Goal: Task Accomplishment & Management: Manage account settings

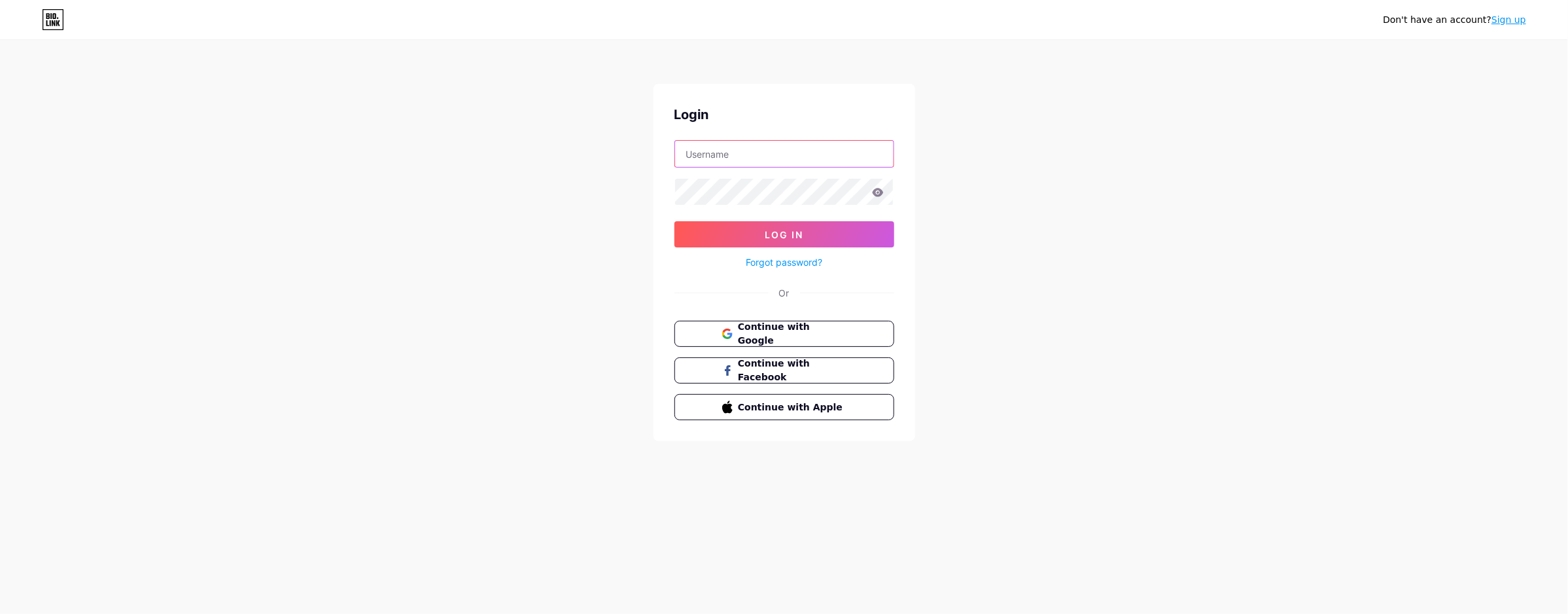
type input "[EMAIL_ADDRESS][DOMAIN_NAME]"
click at [805, 155] on input "[EMAIL_ADDRESS][DOMAIN_NAME]" at bounding box center [784, 154] width 219 height 26
click at [1008, 144] on div "Don't have an account? Sign up Login [EMAIL_ADDRESS][DOMAIN_NAME] Log In Forgot…" at bounding box center [784, 242] width 1568 height 483
click at [773, 237] on span "Log In" at bounding box center [784, 235] width 38 height 11
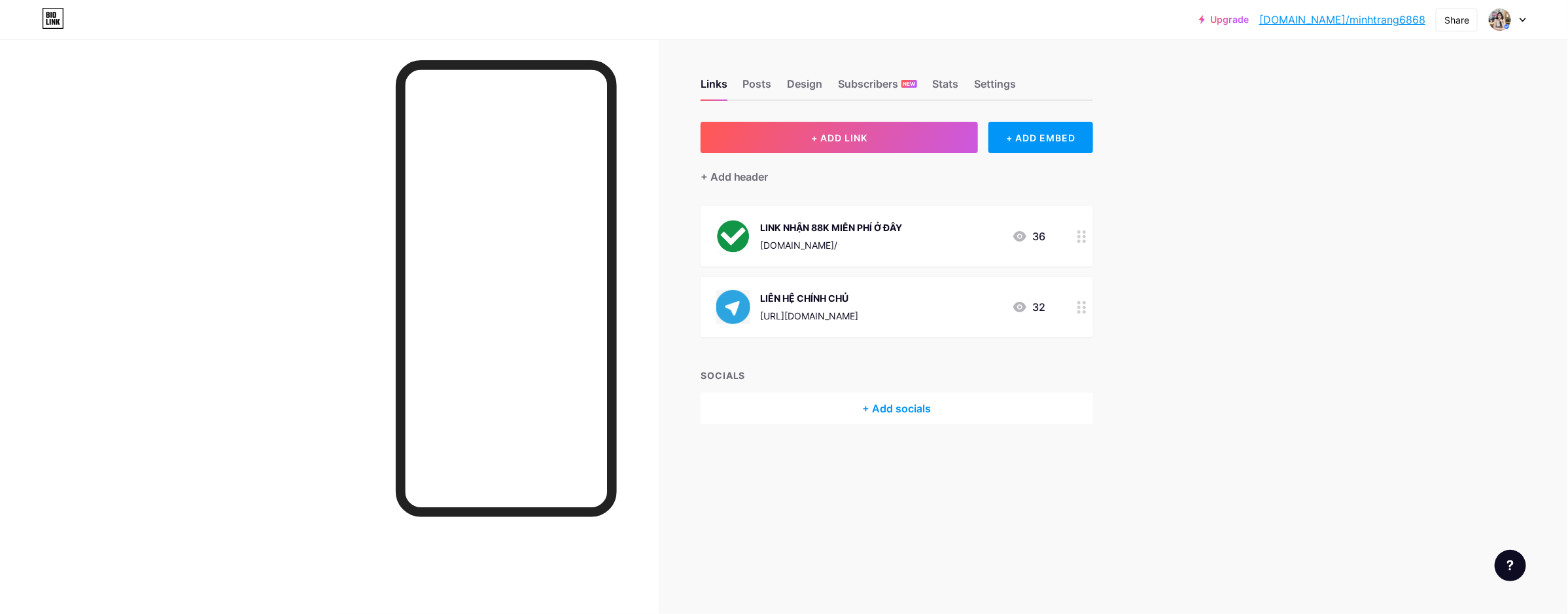
click at [868, 238] on div "[DOMAIN_NAME]/" at bounding box center [832, 245] width 142 height 13
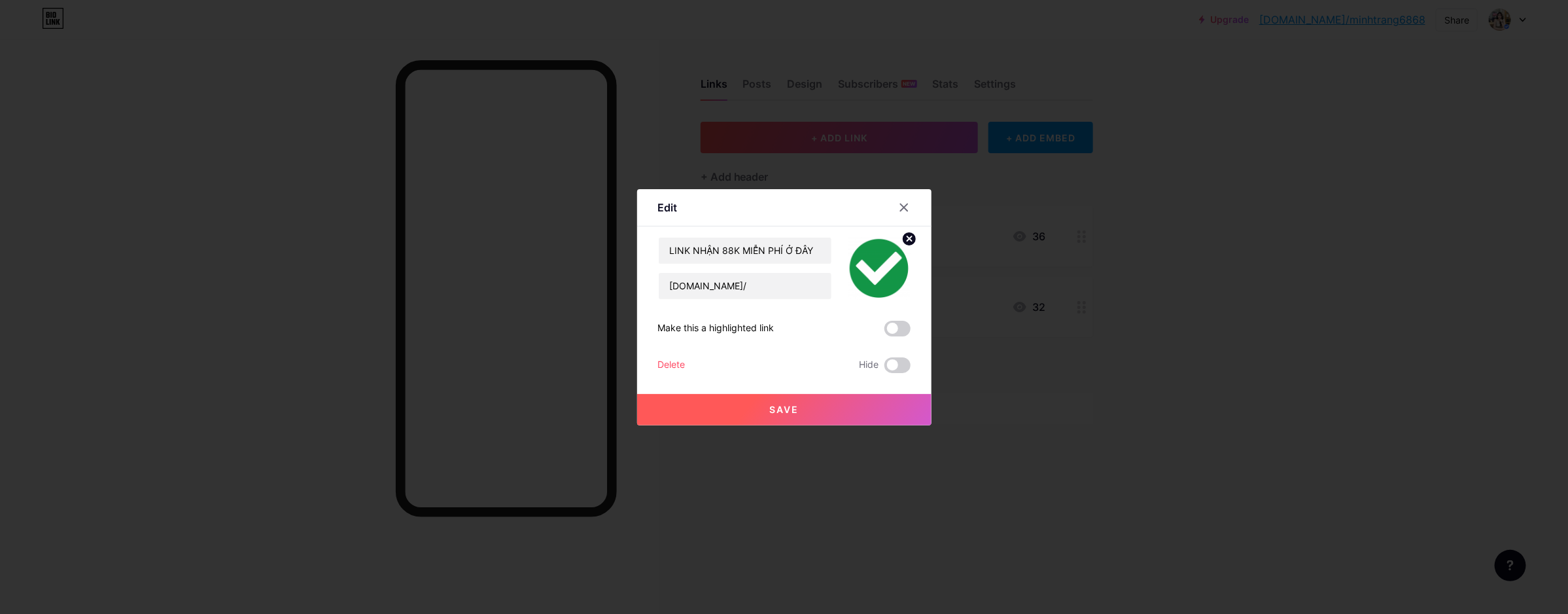
click at [1186, 227] on div at bounding box center [784, 307] width 1568 height 614
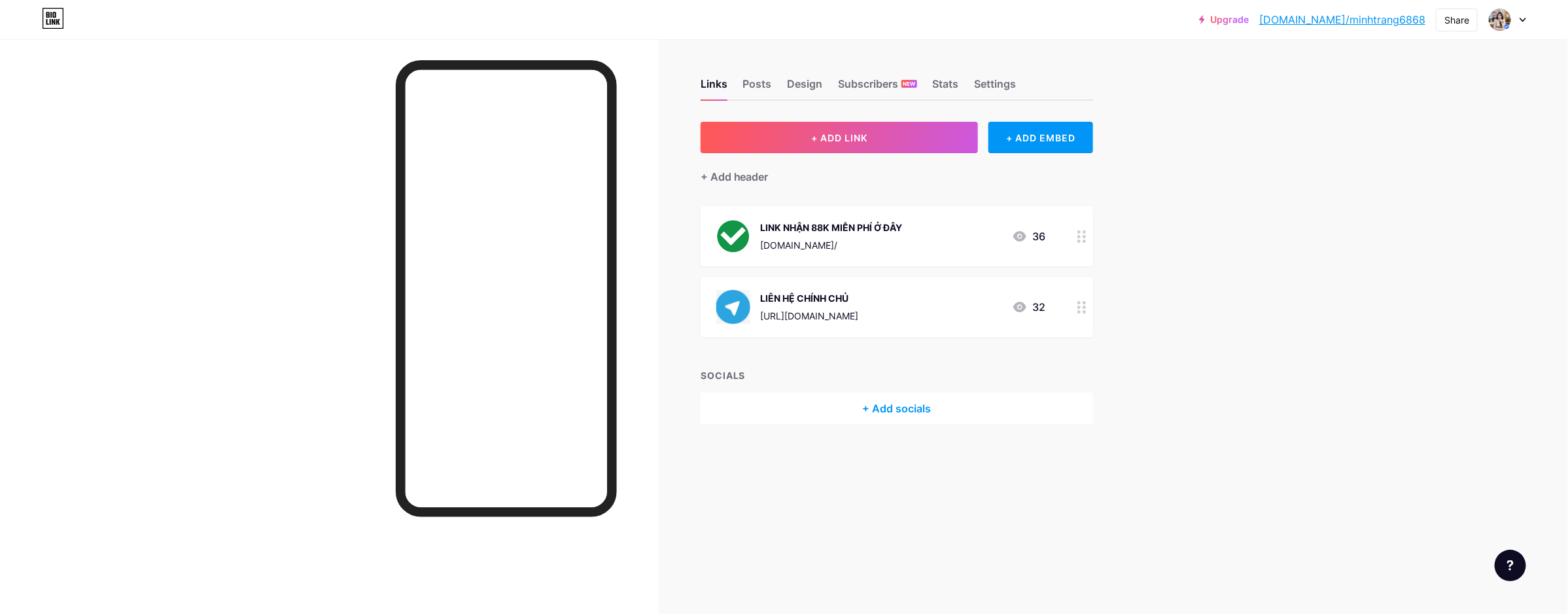
click at [1513, 24] on div at bounding box center [1507, 20] width 38 height 24
click at [1402, 177] on li "Logout" at bounding box center [1445, 184] width 163 height 35
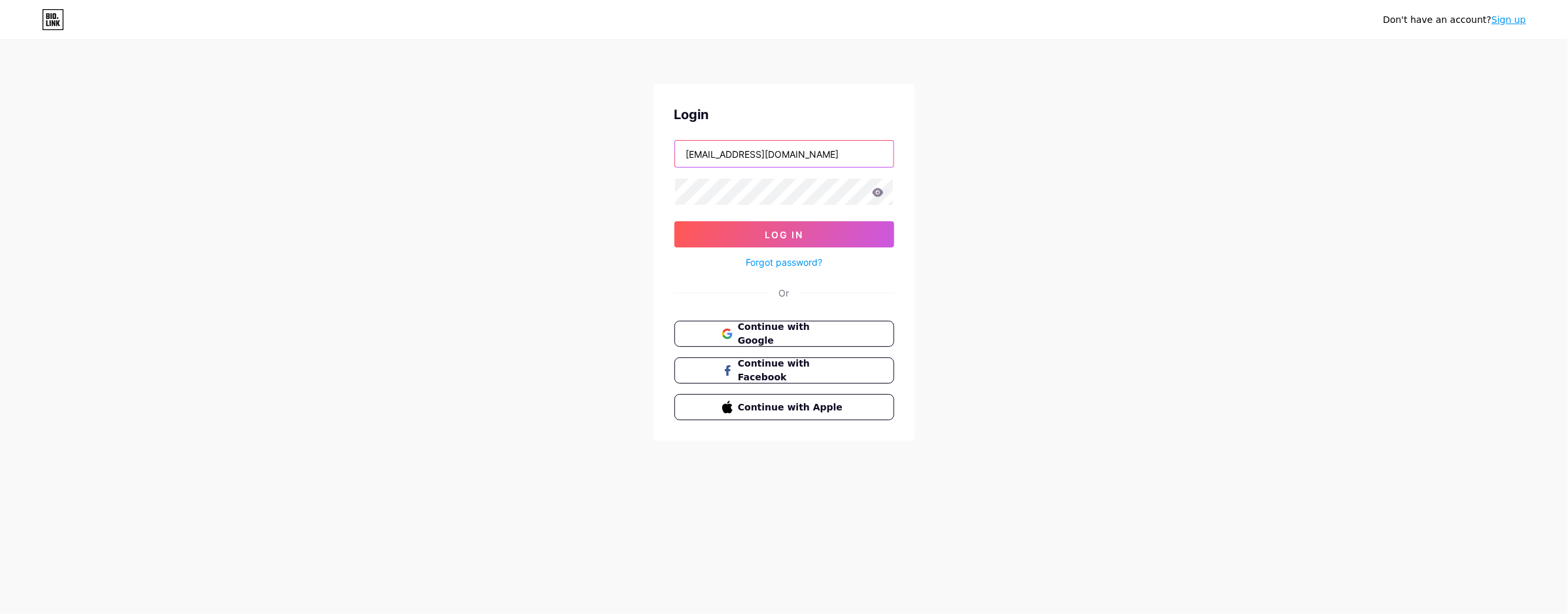
click at [806, 146] on input "[EMAIL_ADDRESS][DOMAIN_NAME]" at bounding box center [784, 154] width 219 height 26
type input "[EMAIL_ADDRESS][DOMAIN_NAME]"
click at [810, 230] on button "Log In" at bounding box center [784, 234] width 220 height 26
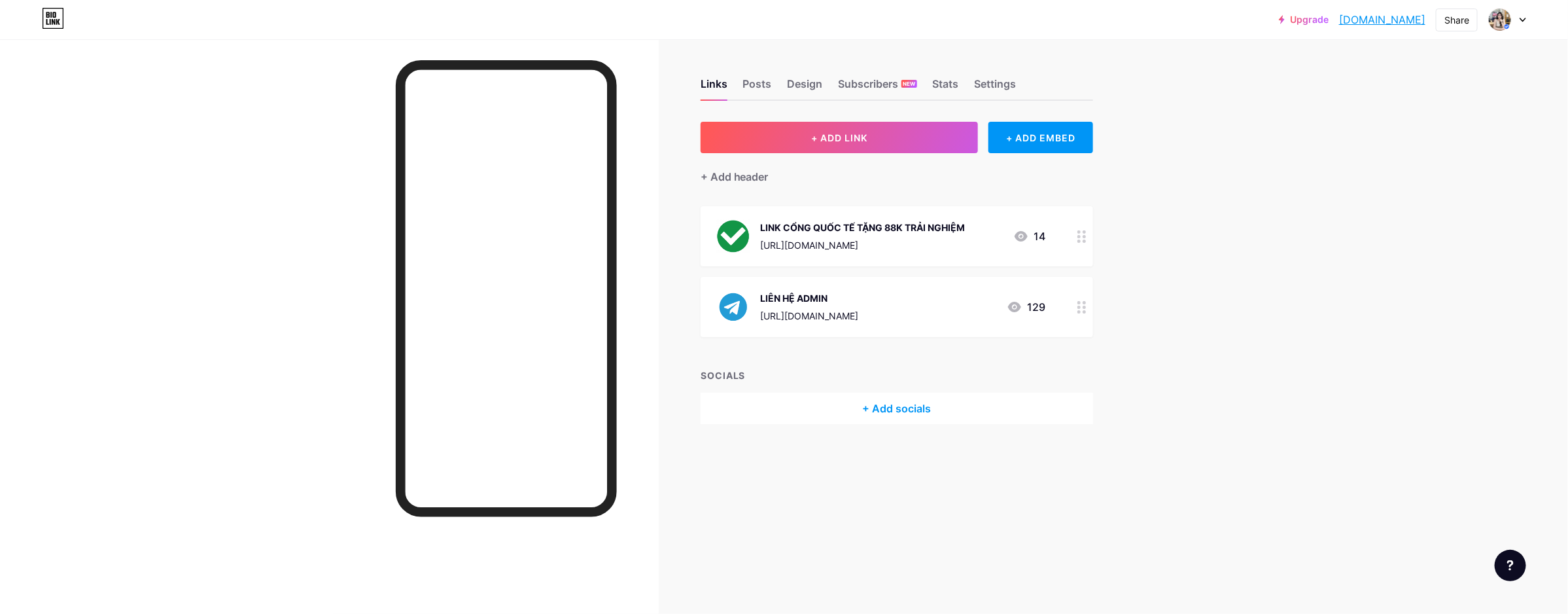
click at [873, 238] on div "[URL][DOMAIN_NAME]" at bounding box center [863, 245] width 205 height 13
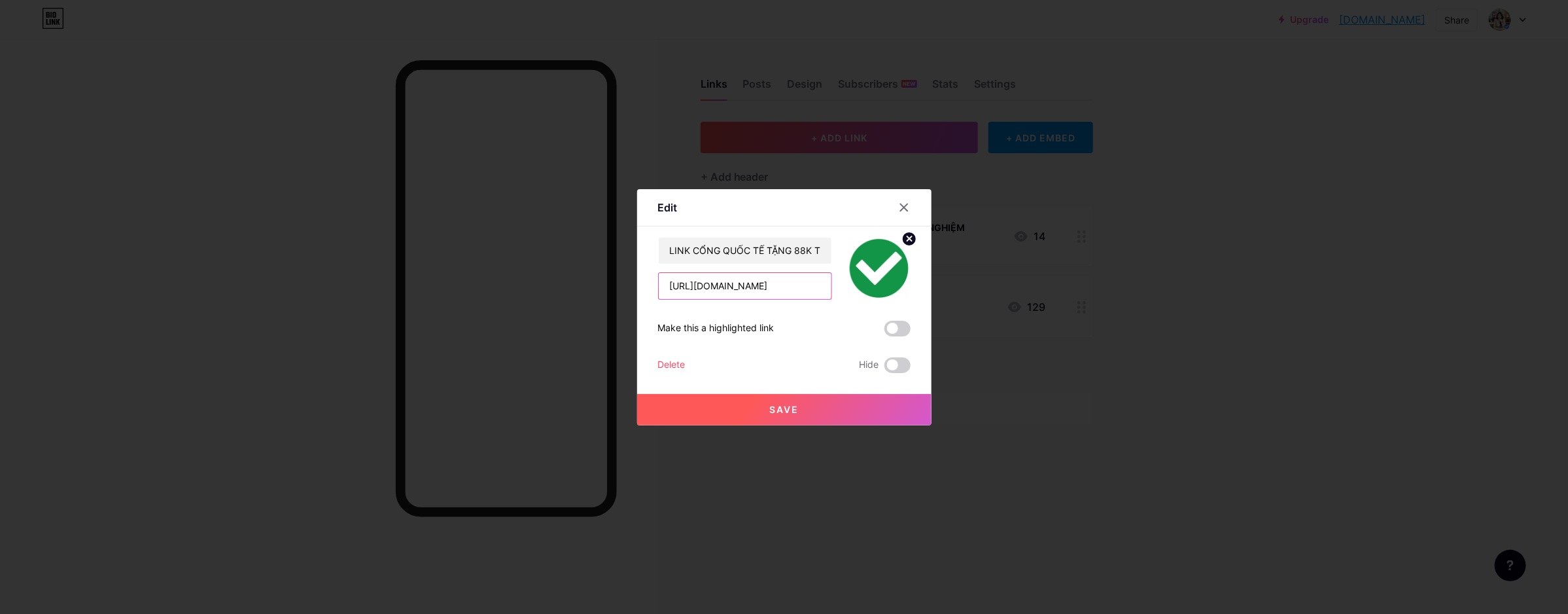
click at [744, 279] on input "[URL][DOMAIN_NAME]" at bounding box center [745, 286] width 173 height 26
click at [743, 279] on input "[URL][DOMAIN_NAME]" at bounding box center [745, 286] width 173 height 26
paste input "[DOMAIN_NAME][URL]"
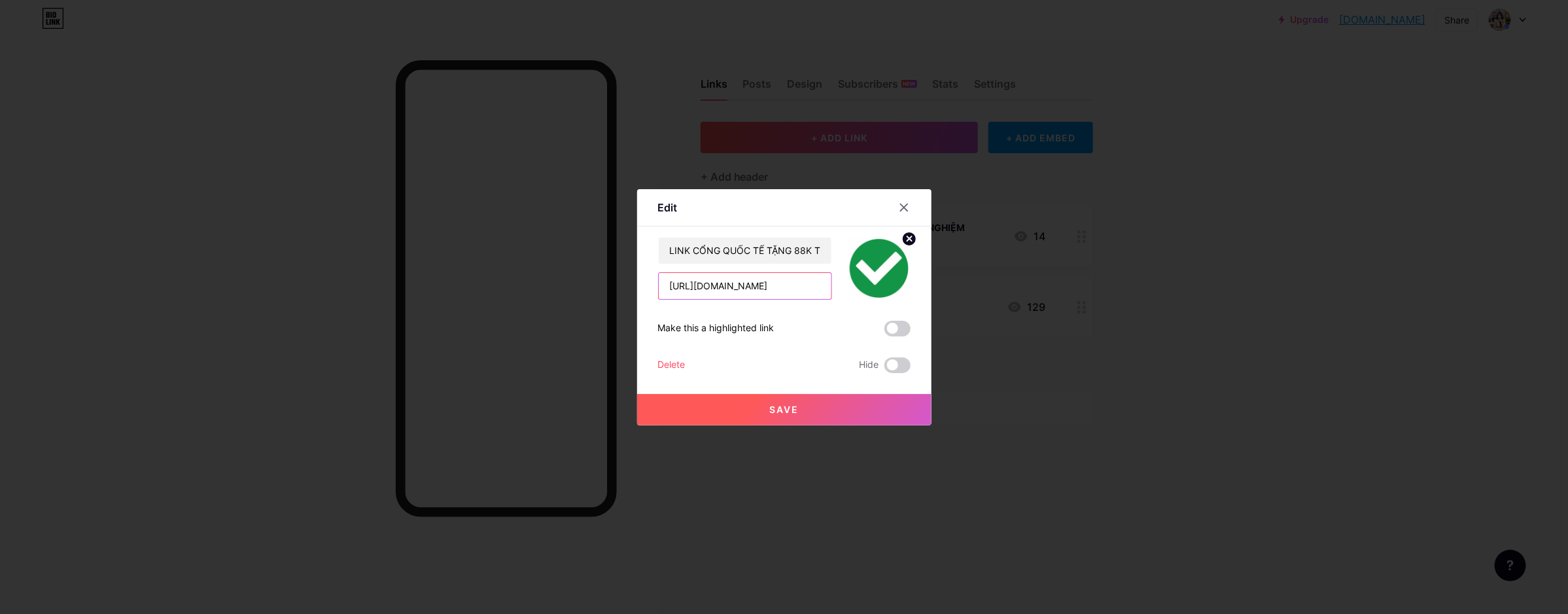
type input "[URL][DOMAIN_NAME]"
click at [770, 408] on span "Save" at bounding box center [784, 410] width 30 height 11
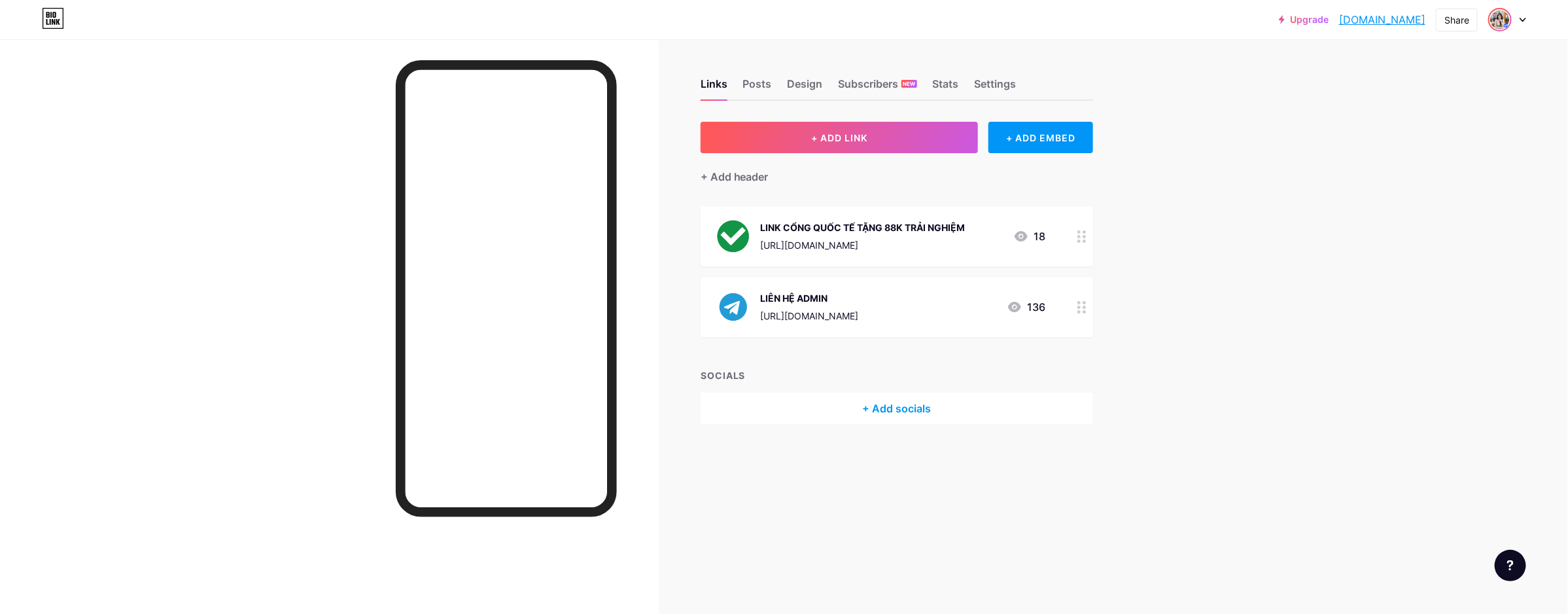
click at [1496, 28] on img at bounding box center [1500, 20] width 21 height 21
click at [43, 30] on link at bounding box center [53, 20] width 22 height 24
